Goal: Complete application form

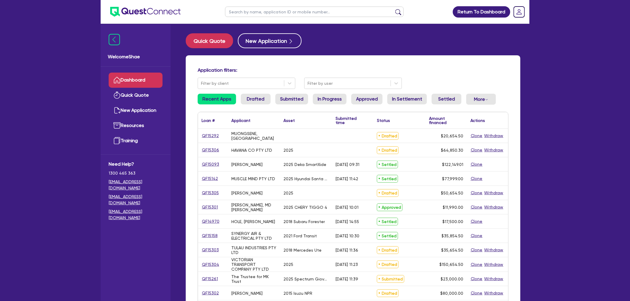
click at [242, 14] on input "text" at bounding box center [314, 12] width 179 height 10
paste input "QF15262"
type input "QF15262"
click at [394, 9] on button "submit" at bounding box center [399, 13] width 10 height 8
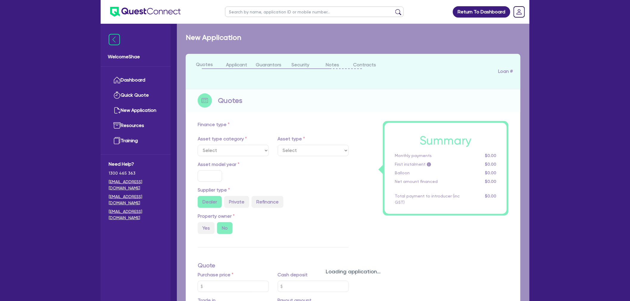
select select "CARS_AND_LIGHT_TRUCKS"
type input "2024"
radio input "true"
type input "162,000"
type input "23,000"
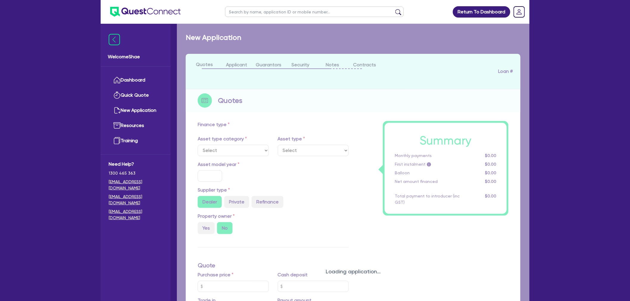
type input "35"
type input "56,700"
type input "7.15"
type input "2,200"
select select "PASSENGER_VEHICLES"
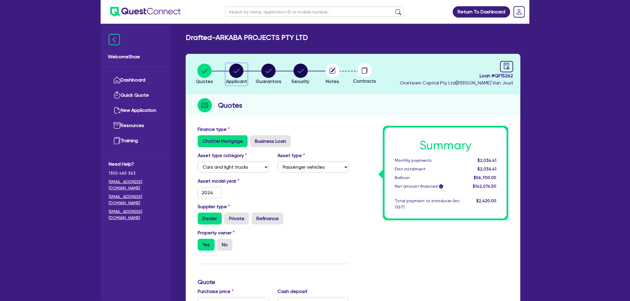
click at [236, 71] on circle "button" at bounding box center [236, 71] width 14 height 14
select select "COMPANY"
select select "BUILDING_CONSTRUCTION"
select select "BUSINESSES_CONSTRUCTION_SERVICES"
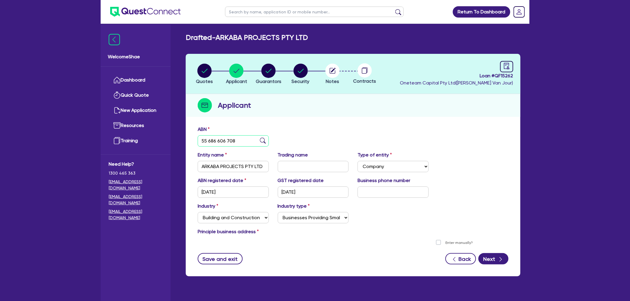
click at [212, 139] on input "55 686 606 708" at bounding box center [233, 141] width 71 height 11
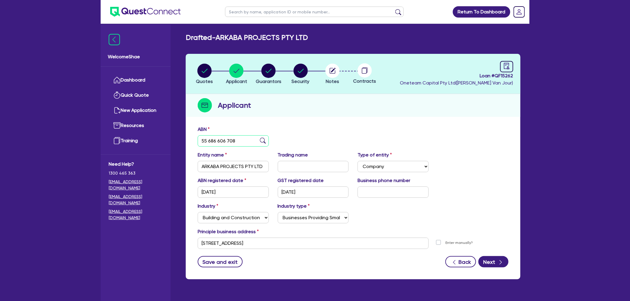
click at [212, 139] on input "55 686 606 708" at bounding box center [233, 141] width 71 height 11
click at [329, 74] on circle "button" at bounding box center [333, 71] width 14 height 14
select select "Other"
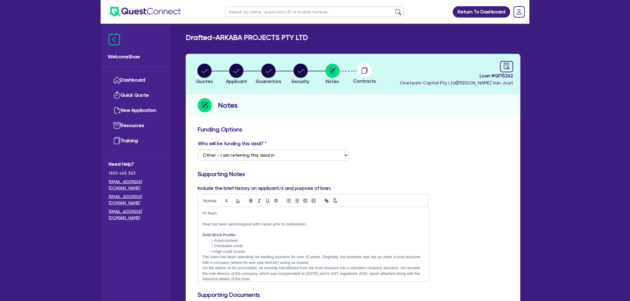
click at [321, 228] on p at bounding box center [314, 229] width 222 height 5
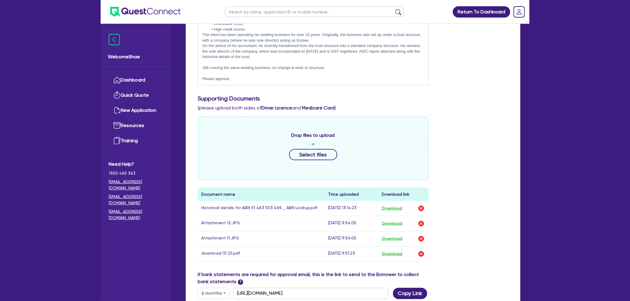
scroll to position [198, 0]
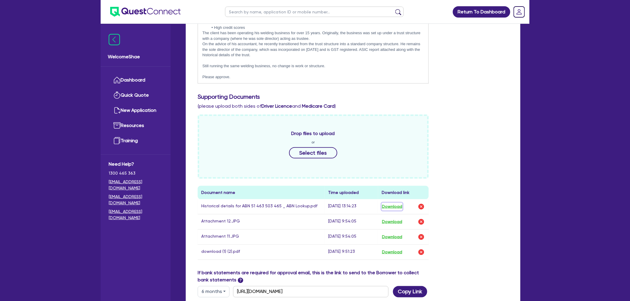
click at [394, 206] on button "Download" at bounding box center [392, 207] width 21 height 8
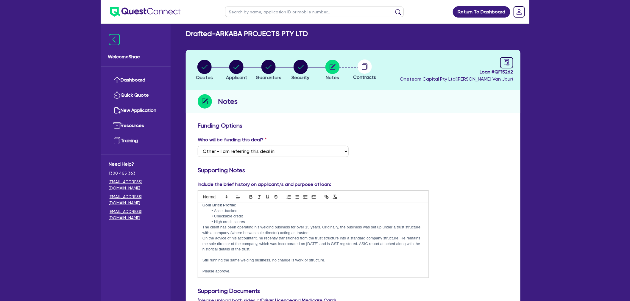
scroll to position [0, 0]
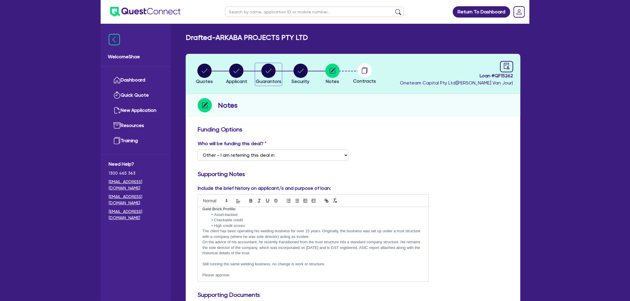
click at [271, 71] on circle "button" at bounding box center [269, 71] width 14 height 14
select select "MR"
select select "QLD"
select select "MARRIED"
select select "CASH"
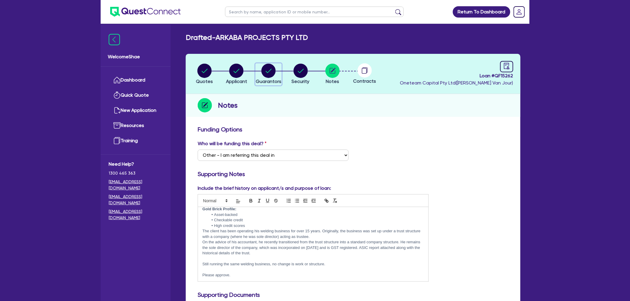
select select "MORTGAGE"
select select "VEHICLE_LOAN"
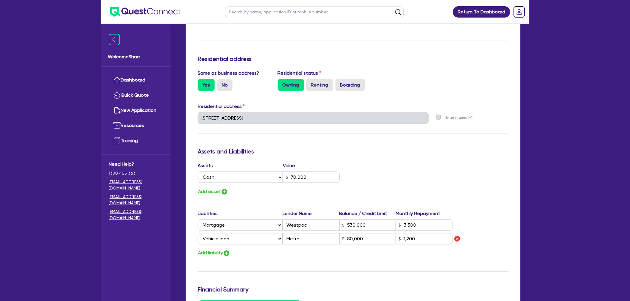
scroll to position [231, 0]
click at [172, 115] on div "Welcome Shae Dashboard Quick Quote New Application Ref Company Ref Salesperson …" at bounding box center [315, 123] width 429 height 709
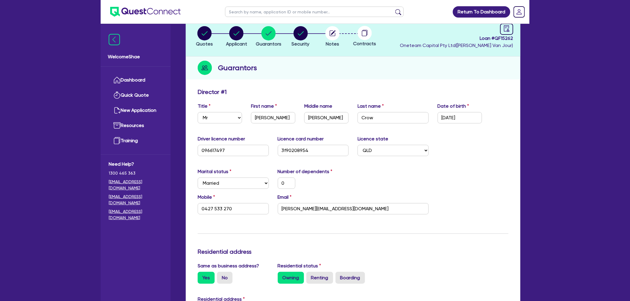
scroll to position [0, 0]
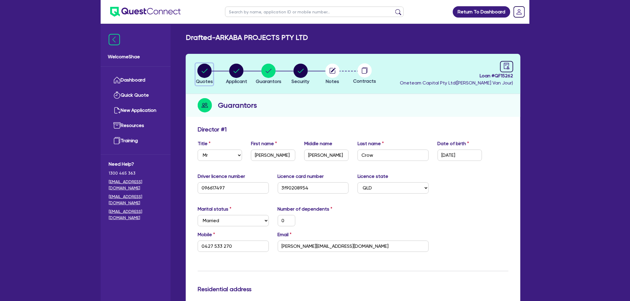
click at [206, 69] on circle "button" at bounding box center [205, 71] width 14 height 14
select select "CARS_AND_LIGHT_TRUCKS"
select select "PASSENGER_VEHICLES"
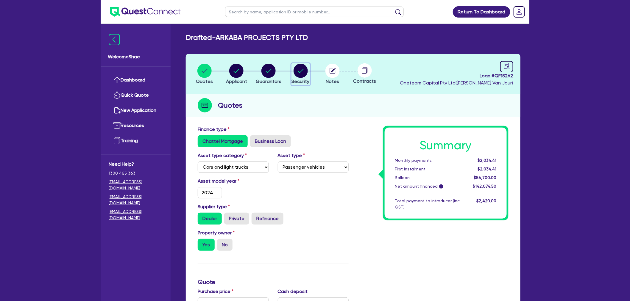
click at [304, 78] on button "Security" at bounding box center [301, 74] width 18 height 22
select select "CARS_AND_LIGHT_TRUCKS"
select select "PASSENGER_VEHICLES"
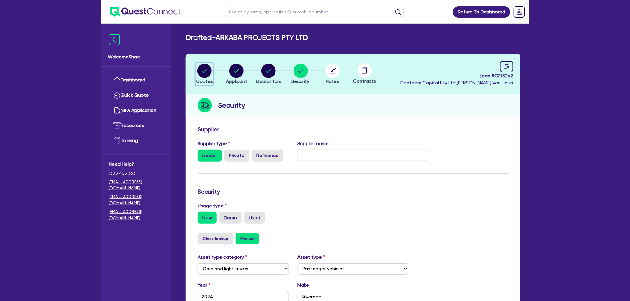
click at [205, 74] on circle "button" at bounding box center [205, 71] width 14 height 14
select select "CARS_AND_LIGHT_TRUCKS"
select select "PASSENGER_VEHICLES"
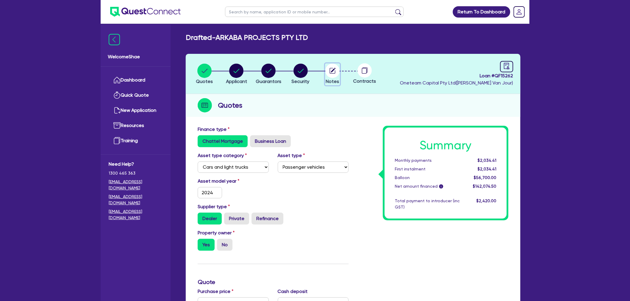
click at [328, 70] on circle "button" at bounding box center [333, 71] width 14 height 14
select select "Other"
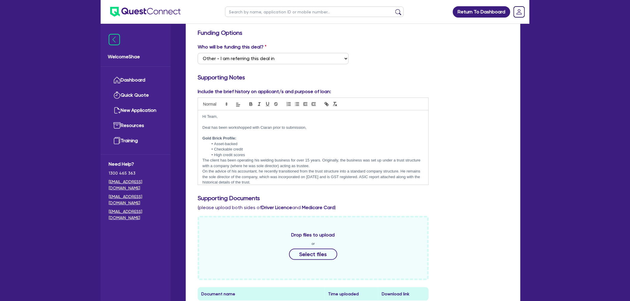
scroll to position [99, 0]
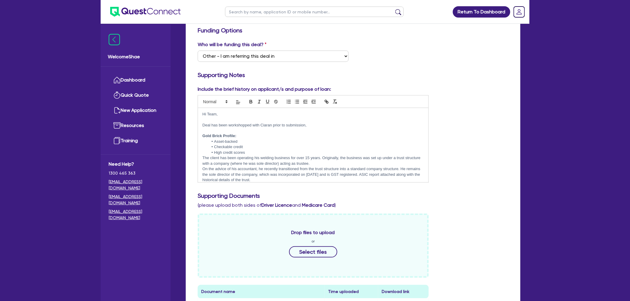
click at [290, 147] on li "Checkable credit" at bounding box center [317, 146] width 216 height 5
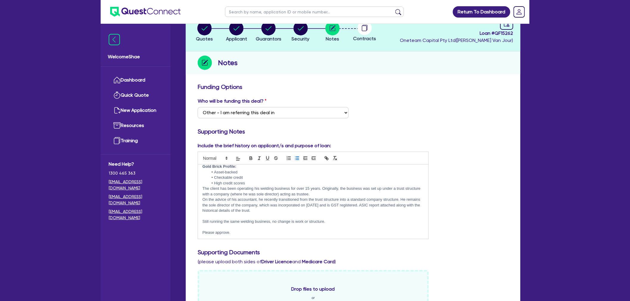
scroll to position [0, 0]
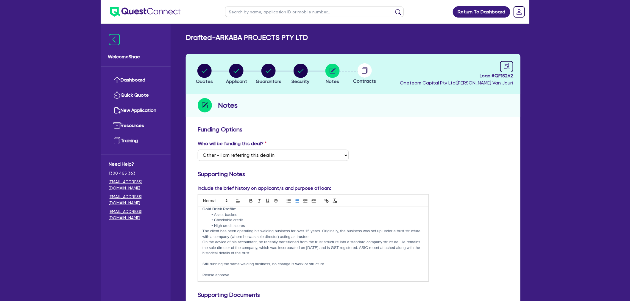
click at [193, 75] on li "Quotes" at bounding box center [205, 73] width 32 height 21
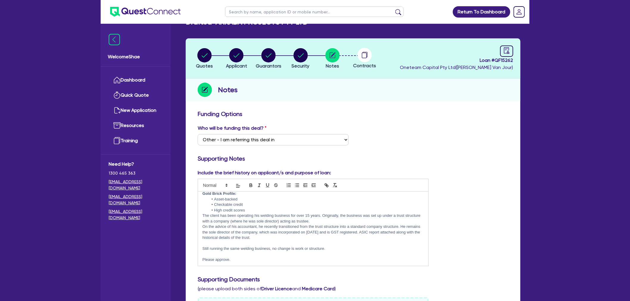
scroll to position [33, 0]
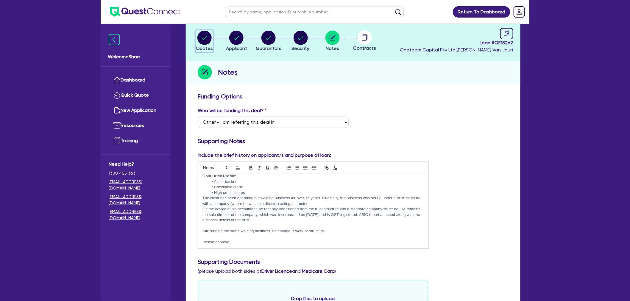
click at [205, 44] on circle "button" at bounding box center [205, 38] width 14 height 14
select select "CARS_AND_LIGHT_TRUCKS"
select select "PASSENGER_VEHICLES"
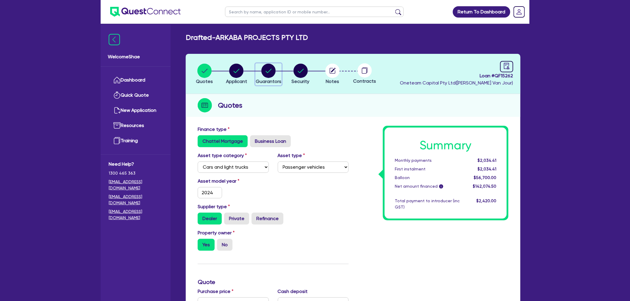
click at [267, 69] on circle "button" at bounding box center [269, 71] width 14 height 14
select select "MR"
select select "QLD"
select select "MARRIED"
select select "CASH"
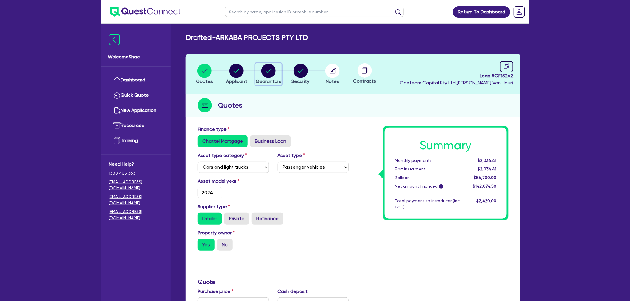
select select "MORTGAGE"
select select "VEHICLE_LOAN"
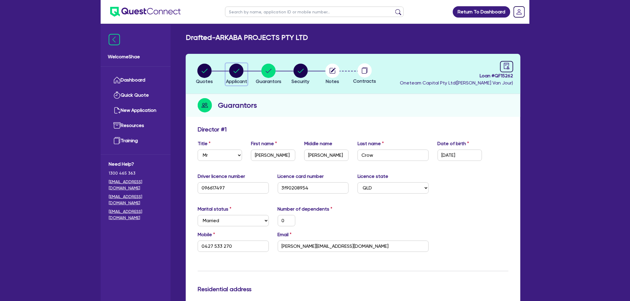
click at [237, 73] on circle "button" at bounding box center [236, 71] width 14 height 14
select select "COMPANY"
select select "BUILDING_CONSTRUCTION"
select select "BUSINESSES_CONSTRUCTION_SERVICES"
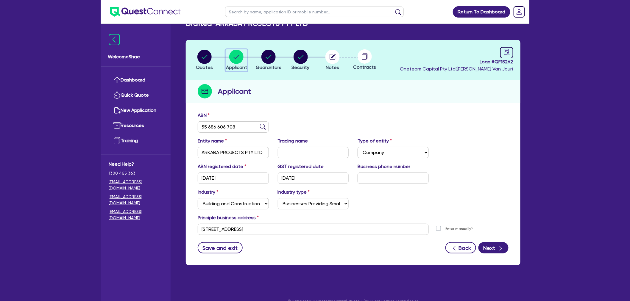
scroll to position [24, 0]
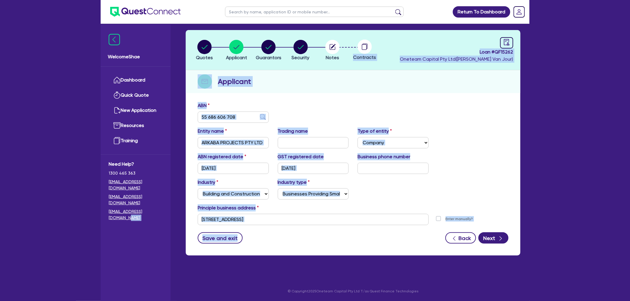
drag, startPoint x: 280, startPoint y: 225, endPoint x: 157, endPoint y: 224, distance: 123.0
click at [157, 224] on div "Welcome Shae Dashboard Quick Quote New Application Ref Company Ref Salesperson …" at bounding box center [315, 138] width 429 height 325
click at [244, 214] on input "[STREET_ADDRESS]" at bounding box center [313, 219] width 231 height 11
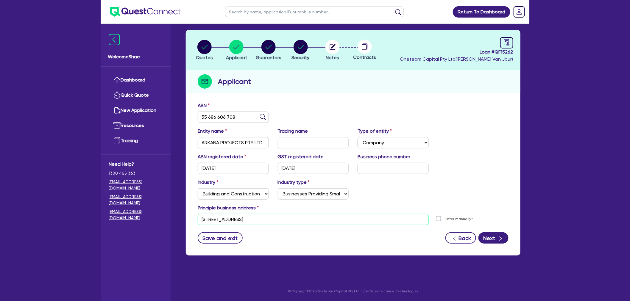
drag, startPoint x: 276, startPoint y: 218, endPoint x: 182, endPoint y: 215, distance: 93.3
click at [182, 215] on div "Quotes Applicant [GEOGRAPHIC_DATA] Security Notes Contracts Loan # QF15262 Onet…" at bounding box center [353, 146] width 344 height 233
click at [253, 220] on input "[STREET_ADDRESS]" at bounding box center [313, 219] width 231 height 11
drag, startPoint x: 276, startPoint y: 221, endPoint x: 192, endPoint y: 219, distance: 84.6
click at [192, 219] on div "ABN 55 686 606 708 Entity name ARKABA PROJECTS PTY LTD Trading name Type of ent…" at bounding box center [353, 177] width 335 height 157
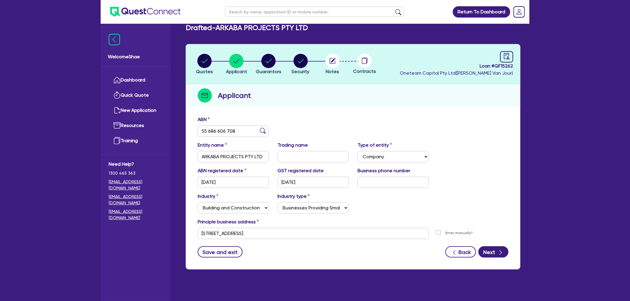
scroll to position [0, 0]
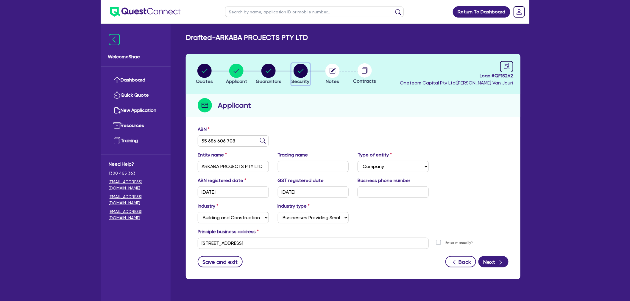
drag, startPoint x: 299, startPoint y: 75, endPoint x: 301, endPoint y: 84, distance: 9.2
click at [299, 75] on circle "button" at bounding box center [301, 71] width 14 height 14
select select "CARS_AND_LIGHT_TRUCKS"
select select "PASSENGER_VEHICLES"
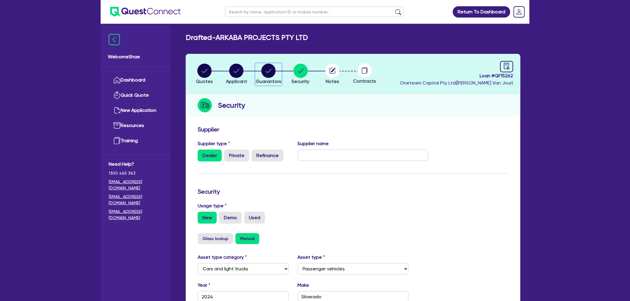
click at [273, 69] on circle "button" at bounding box center [269, 71] width 14 height 14
select select "MR"
select select "QLD"
select select "MARRIED"
select select "CASH"
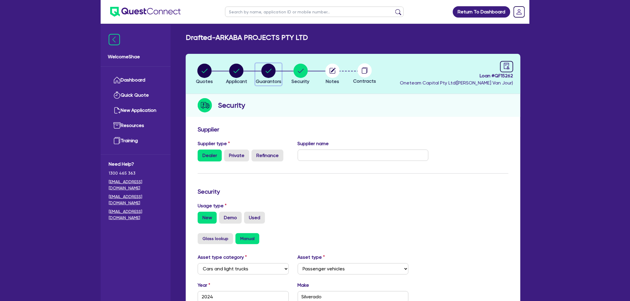
select select "MORTGAGE"
select select "VEHICLE_LOAN"
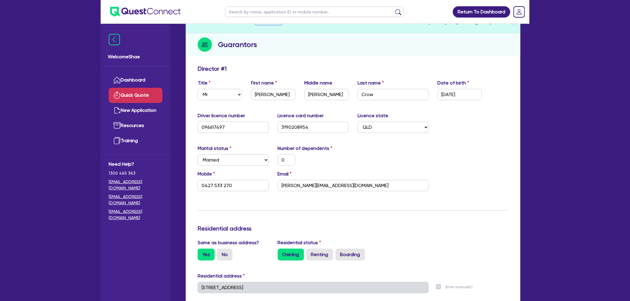
scroll to position [99, 0]
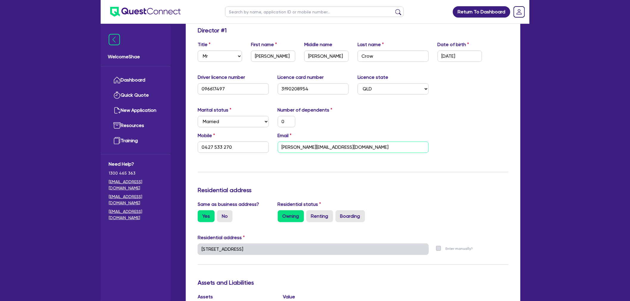
click at [315, 143] on input "[PERSON_NAME][EMAIL_ADDRESS][DOMAIN_NAME]" at bounding box center [353, 147] width 151 height 11
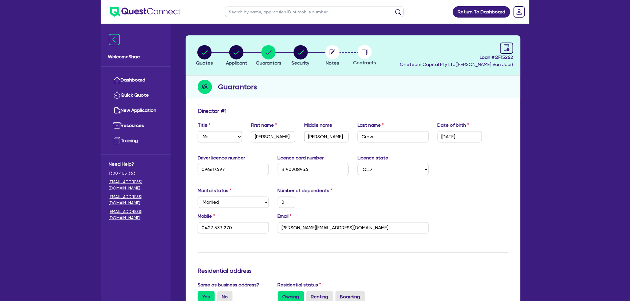
scroll to position [0, 0]
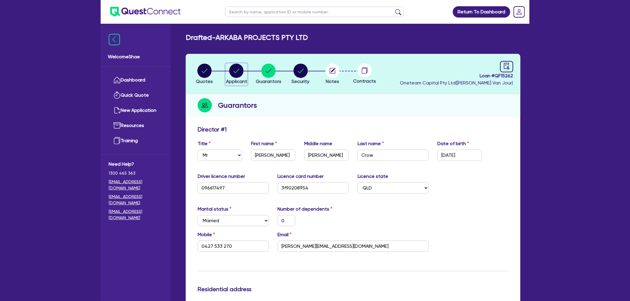
click at [245, 75] on div "button" at bounding box center [236, 71] width 21 height 14
select select "COMPANY"
select select "BUILDING_CONSTRUCTION"
select select "BUSINESSES_CONSTRUCTION_SERVICES"
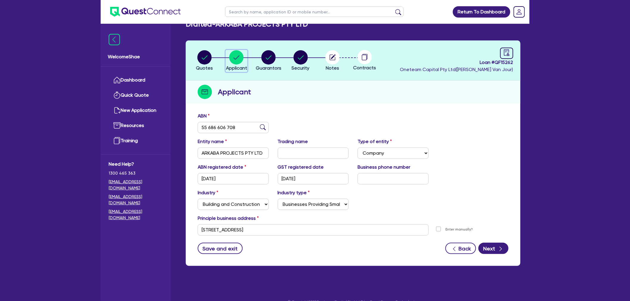
scroll to position [24, 0]
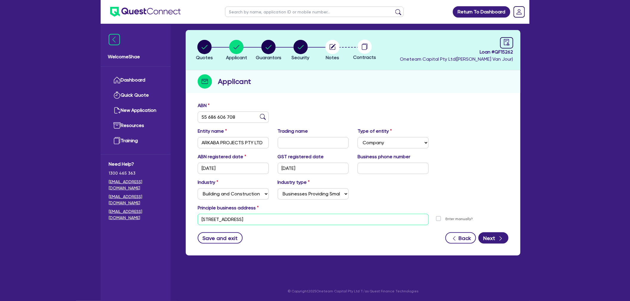
drag, startPoint x: 144, startPoint y: 205, endPoint x: 117, endPoint y: 207, distance: 26.9
click at [117, 205] on div "Welcome Shae Dashboard Quick Quote New Application Ref Company Ref Salesperson …" at bounding box center [315, 138] width 429 height 325
click at [330, 41] on circle "button" at bounding box center [333, 47] width 14 height 14
select select "Other"
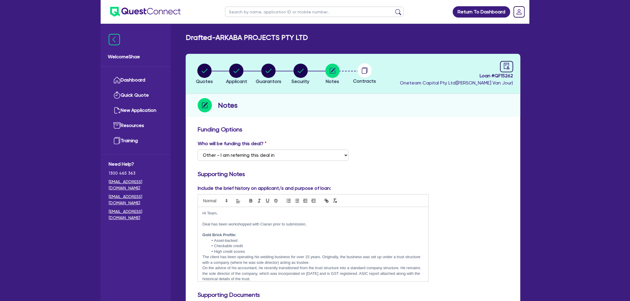
click at [293, 240] on li "Asset-backed" at bounding box center [317, 240] width 216 height 5
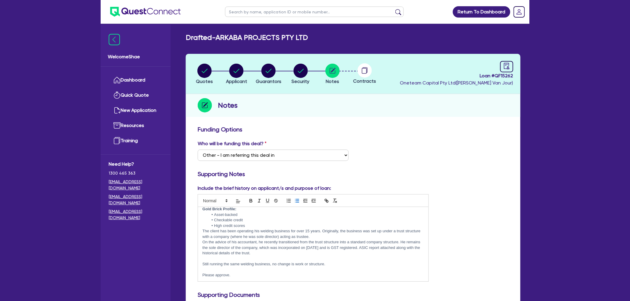
scroll to position [33, 0]
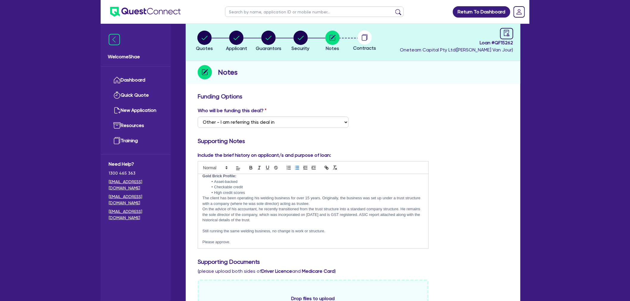
click at [503, 170] on div "Include the brief history on applicant/s and purpose of loan: Hi Team, Deal has…" at bounding box center [353, 203] width 320 height 102
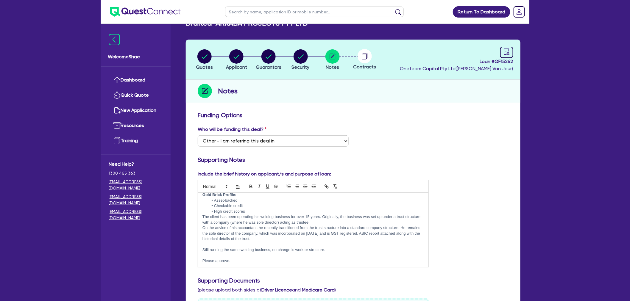
scroll to position [0, 0]
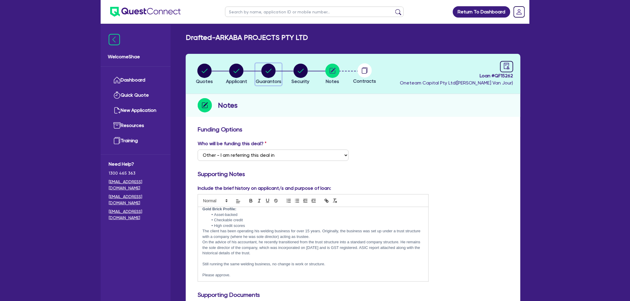
click at [265, 73] on circle "button" at bounding box center [269, 71] width 14 height 14
select select "MR"
select select "QLD"
select select "MARRIED"
select select "CASH"
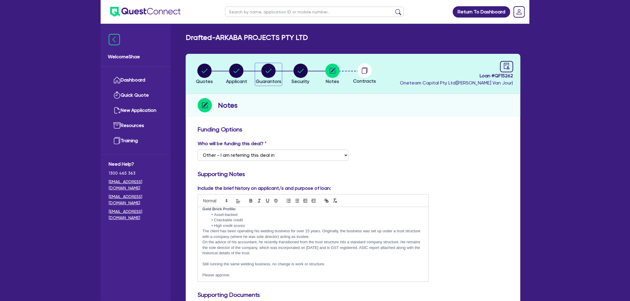
select select "MORTGAGE"
select select "VEHICLE_LOAN"
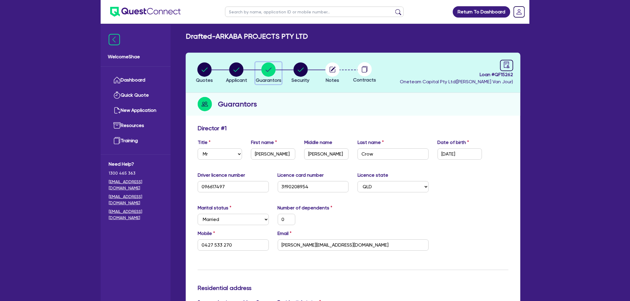
scroll to position [132, 0]
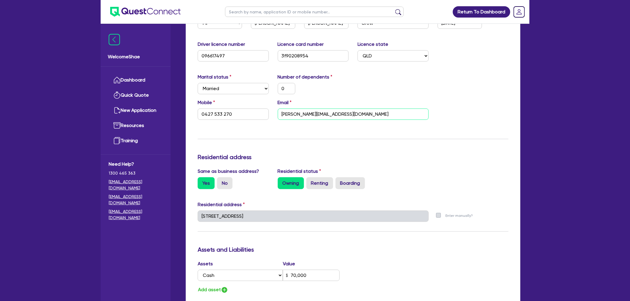
click at [316, 112] on input "[PERSON_NAME][EMAIL_ADDRESS][DOMAIN_NAME]" at bounding box center [353, 114] width 151 height 11
click at [300, 112] on input "[PERSON_NAME][EMAIL_ADDRESS][DOMAIN_NAME]" at bounding box center [353, 114] width 151 height 11
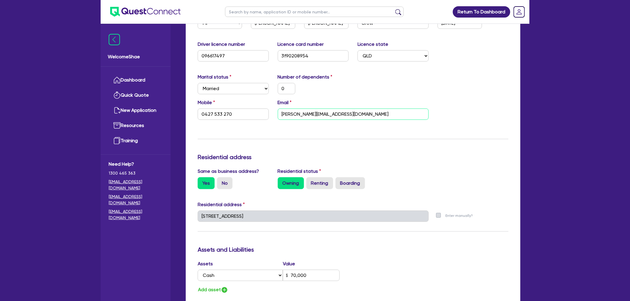
click at [300, 112] on input "[PERSON_NAME][EMAIL_ADDRESS][DOMAIN_NAME]" at bounding box center [353, 114] width 151 height 11
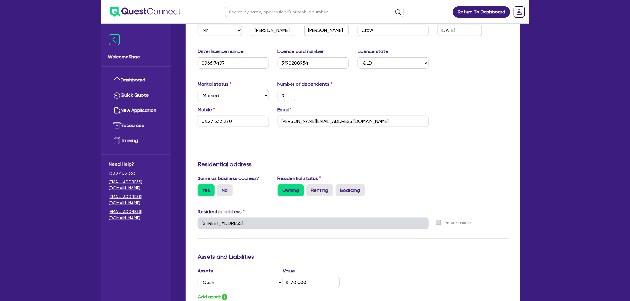
scroll to position [0, 0]
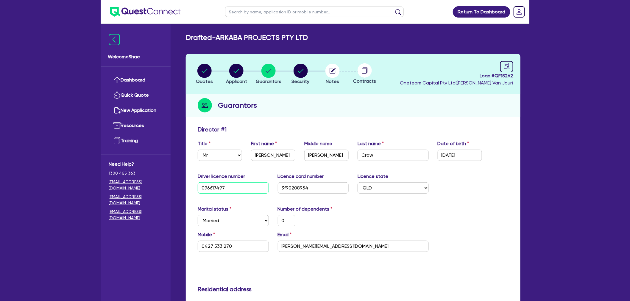
click at [217, 188] on input "096617497" at bounding box center [233, 188] width 71 height 11
click at [303, 188] on input "3f90208954" at bounding box center [313, 188] width 71 height 11
click at [301, 188] on input "3f90208954" at bounding box center [313, 188] width 71 height 11
drag, startPoint x: 333, startPoint y: 71, endPoint x: 367, endPoint y: 85, distance: 36.7
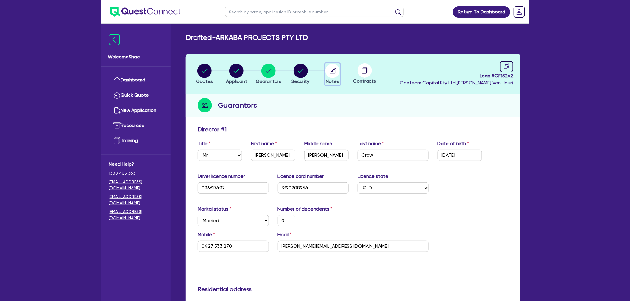
click at [333, 71] on circle "button" at bounding box center [333, 71] width 14 height 14
select select "Other"
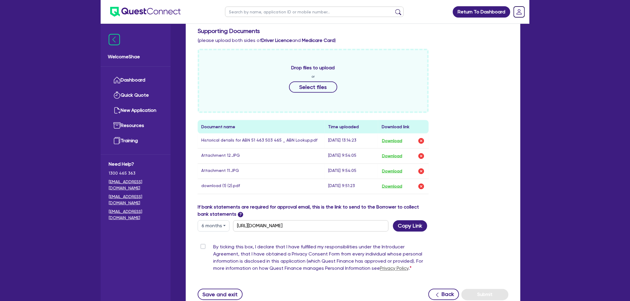
scroll to position [265, 0]
click at [394, 154] on button "Download" at bounding box center [392, 156] width 21 height 8
click at [390, 170] on button "Download" at bounding box center [392, 171] width 21 height 8
click at [389, 185] on button "Download" at bounding box center [392, 187] width 21 height 8
drag, startPoint x: 570, startPoint y: 133, endPoint x: 473, endPoint y: 127, distance: 97.6
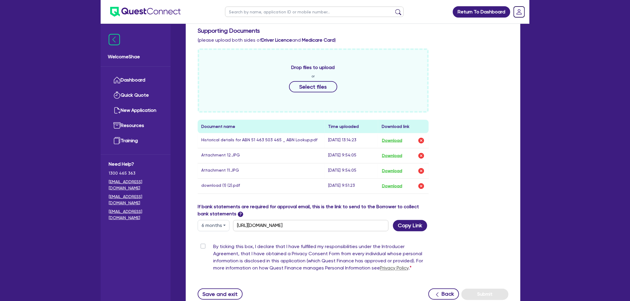
click at [570, 133] on div "Return To Dashboard Edit Profile Logout Welcome Shae Dashboard Quick Quote New …" at bounding box center [315, 41] width 630 height 613
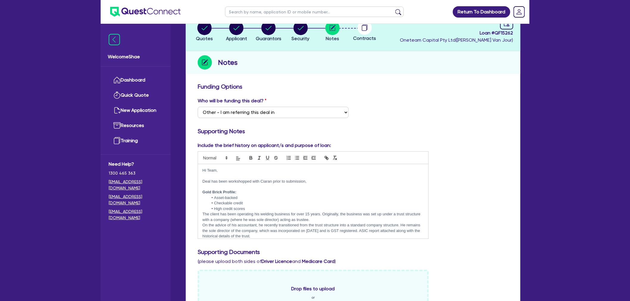
scroll to position [0, 0]
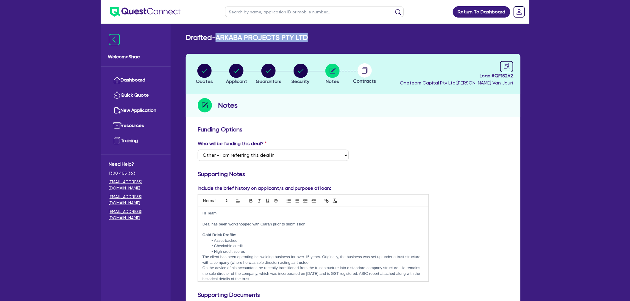
drag, startPoint x: 316, startPoint y: 36, endPoint x: 218, endPoint y: 38, distance: 97.4
click at [218, 38] on div "Drafted - ARKABA PROJECTS PTY LTD" at bounding box center [353, 37] width 344 height 9
copy h2 "ARKABA PROJECTS PTY LTD"
drag, startPoint x: 278, startPoint y: 218, endPoint x: 255, endPoint y: 218, distance: 22.6
click at [278, 218] on p at bounding box center [314, 218] width 222 height 5
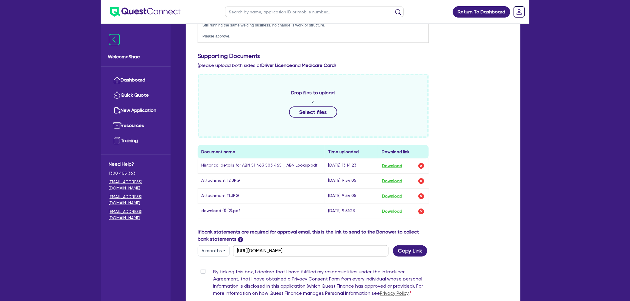
scroll to position [312, 0]
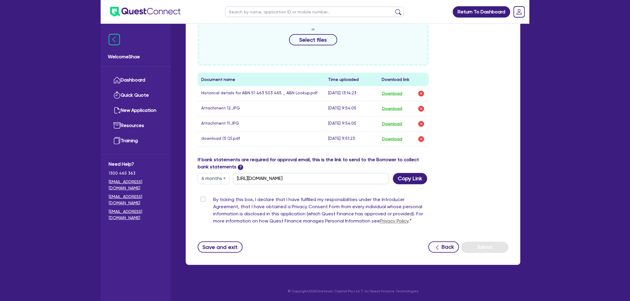
drag, startPoint x: 214, startPoint y: 217, endPoint x: 346, endPoint y: 286, distance: 148.8
click at [346, 286] on div "Drafted - ARKABA PROJECTS PTY LTD Quotes Applicant [GEOGRAPHIC_DATA] Security N…" at bounding box center [353, 7] width 353 height 590
copy div "Hi Team, Deal has been workshopped with Ciaran prior to submission, Gold Brick …"
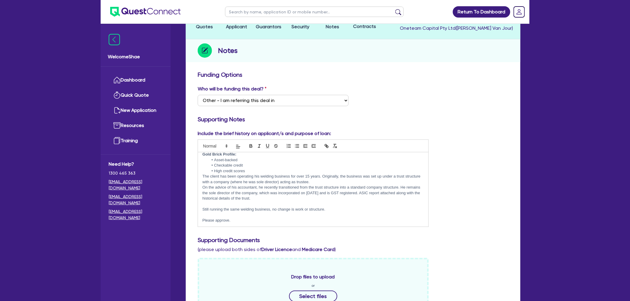
scroll to position [0, 0]
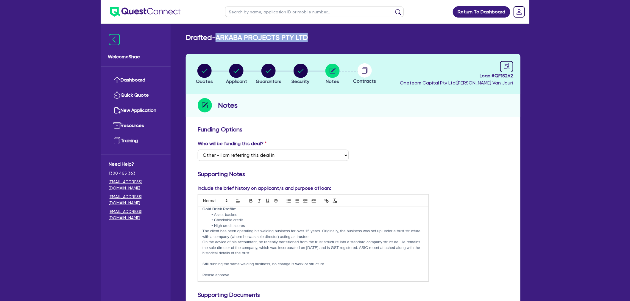
drag, startPoint x: 314, startPoint y: 35, endPoint x: 221, endPoint y: 39, distance: 93.0
click at [221, 39] on div "Drafted - ARKABA PROJECTS PTY LTD" at bounding box center [353, 37] width 344 height 9
copy h2 "ARKABA PROJECTS PTY LTD"
click at [572, 199] on div "Return To Dashboard Edit Profile Logout Welcome Shae Dashboard Quick Quote New …" at bounding box center [315, 306] width 630 height 613
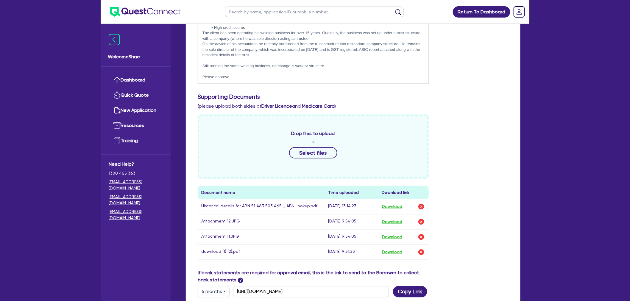
scroll to position [312, 0]
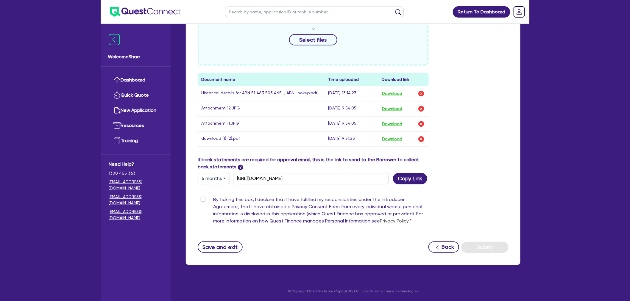
click at [213, 199] on label "By ticking this box, I declare that I have fulfilled my responsibilities under …" at bounding box center [321, 212] width 216 height 31
click at [202, 199] on input "By ticking this box, I declare that I have fulfilled my responsibilities under …" at bounding box center [200, 200] width 5 height 6
checkbox input "true"
click at [485, 246] on button "Submit" at bounding box center [485, 247] width 47 height 11
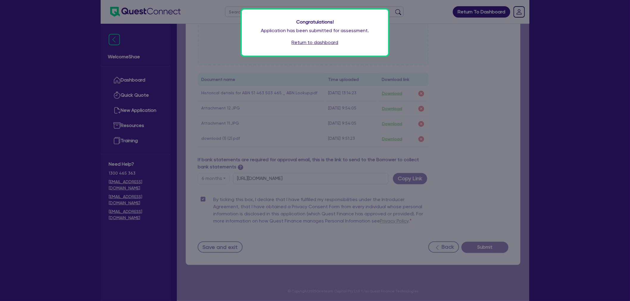
click at [314, 39] on link "Return to dashboard" at bounding box center [315, 42] width 47 height 7
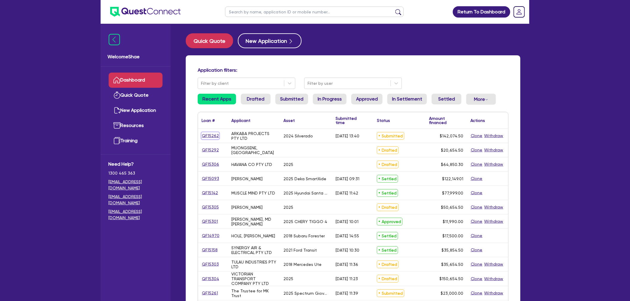
click at [209, 134] on link "QF15262" at bounding box center [211, 136] width 18 height 7
select select "CARS_AND_LIGHT_TRUCKS"
select select "PASSENGER_VEHICLES"
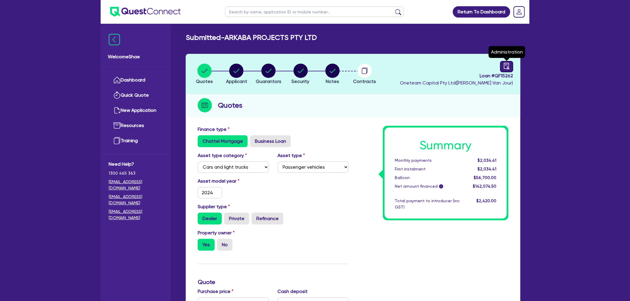
click at [506, 66] on icon "audit" at bounding box center [507, 66] width 7 height 7
select select "SUBMITTED_NEW"
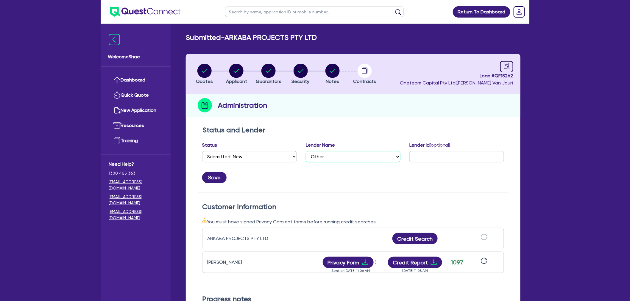
click at [322, 156] on select "Select AAMF AFS Alex Bank Angle Finance Azora Banjo BigStone BOQ Finance Brande…" at bounding box center [353, 156] width 95 height 11
select select "Plenti"
click at [306, 151] on select "Select AAMF AFS Alex Bank Angle Finance Azora Banjo BigStone BOQ Finance Brande…" at bounding box center [353, 156] width 95 height 11
click at [432, 158] on input "text" at bounding box center [457, 156] width 95 height 11
paste input "MC40782086"
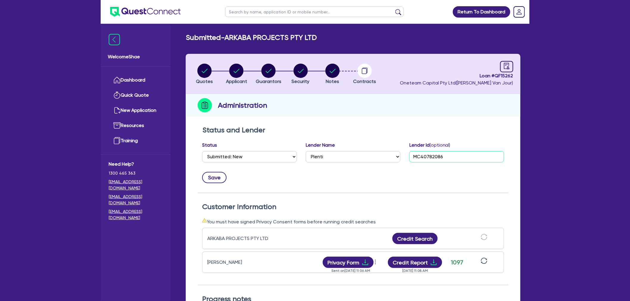
type input "MC40782086"
click at [219, 175] on button "Save" at bounding box center [214, 177] width 24 height 11
drag, startPoint x: 28, startPoint y: 31, endPoint x: 32, endPoint y: 30, distance: 3.4
click at [28, 31] on div "Return To Dashboard Edit Profile Logout Welcome Shae Dashboard Quick Quote New …" at bounding box center [315, 227] width 630 height 455
click at [245, 11] on input "text" at bounding box center [314, 12] width 179 height 10
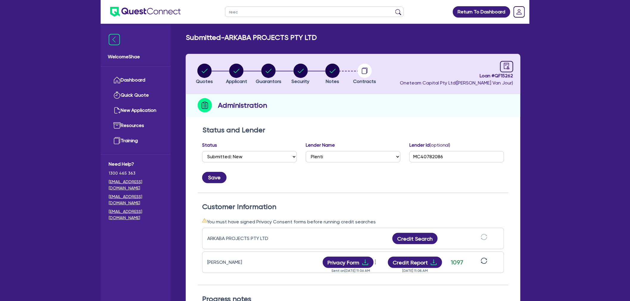
type input "reece"
click button "submit" at bounding box center [399, 13] width 10 height 8
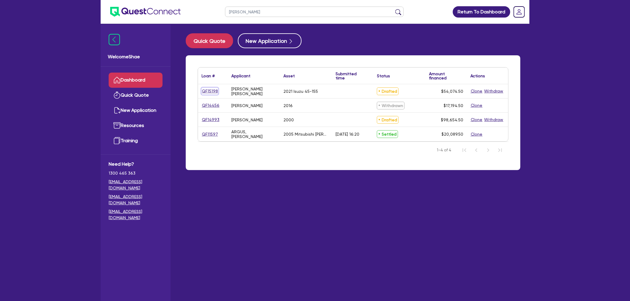
click at [203, 88] on link "QF15198" at bounding box center [210, 91] width 17 height 7
select select "CARS_AND_LIGHT_TRUCKS"
select select "PASSENGER_VEHICLES"
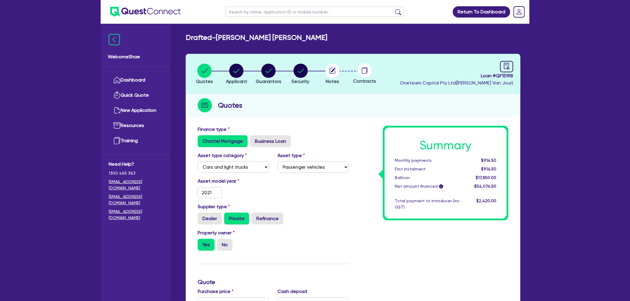
click at [362, 69] on circle at bounding box center [365, 70] width 14 height 14
click at [340, 72] on li "Notes" at bounding box center [333, 73] width 32 height 21
click at [331, 70] on circle "button" at bounding box center [333, 71] width 14 height 14
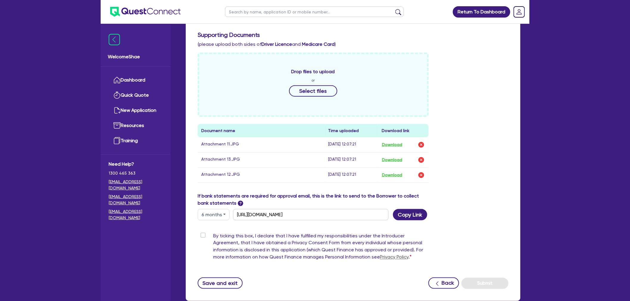
scroll to position [231, 0]
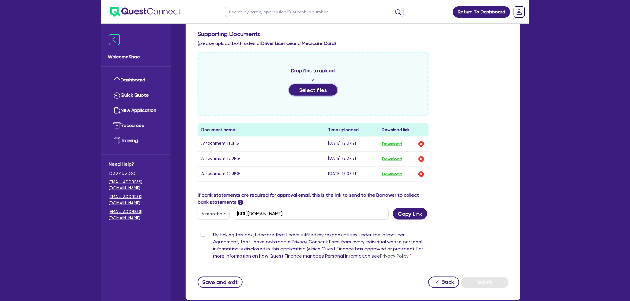
click at [314, 91] on button "Select files" at bounding box center [313, 90] width 48 height 11
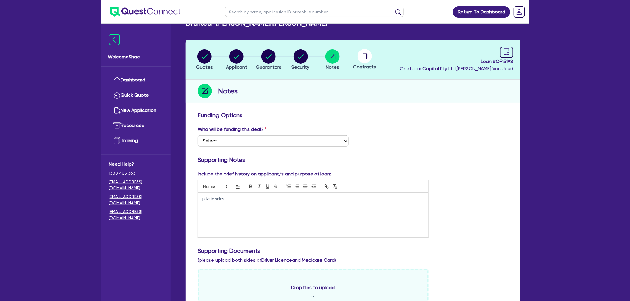
scroll to position [0, 0]
